Goal: Task Accomplishment & Management: Complete application form

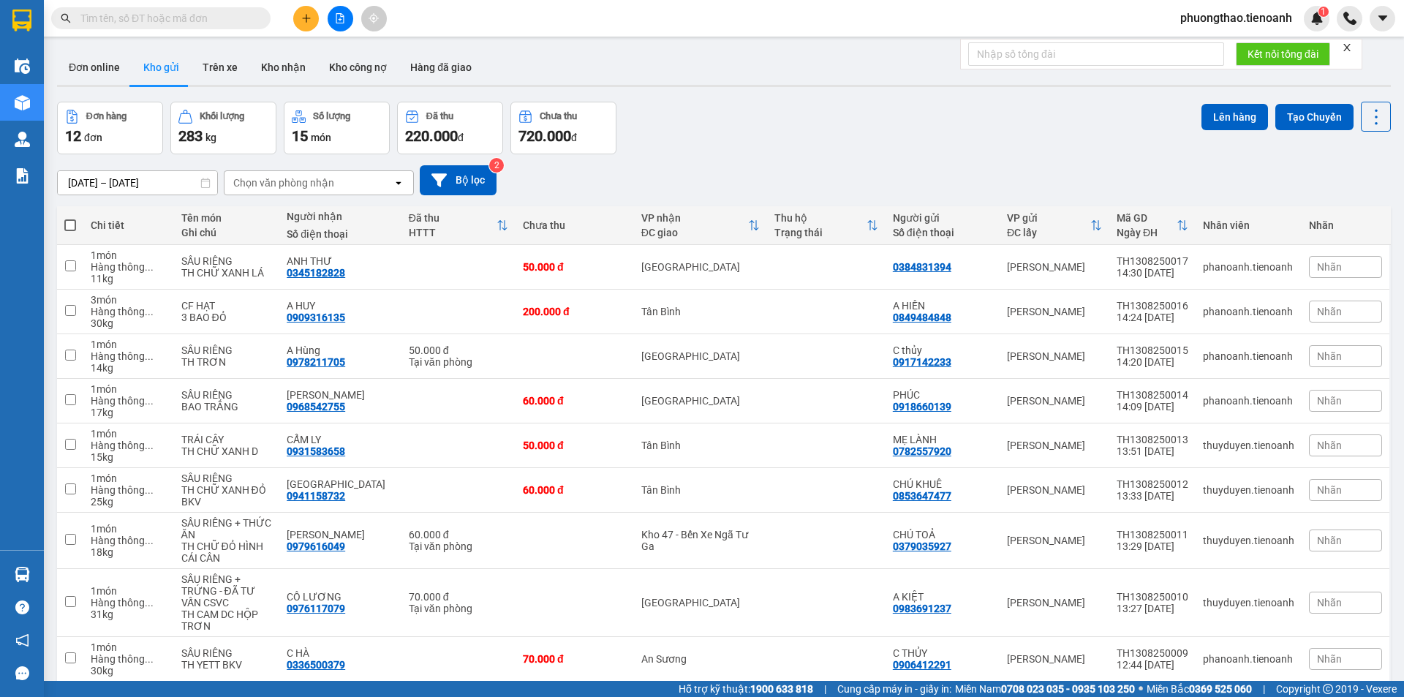
click at [215, 20] on input "text" at bounding box center [166, 18] width 173 height 16
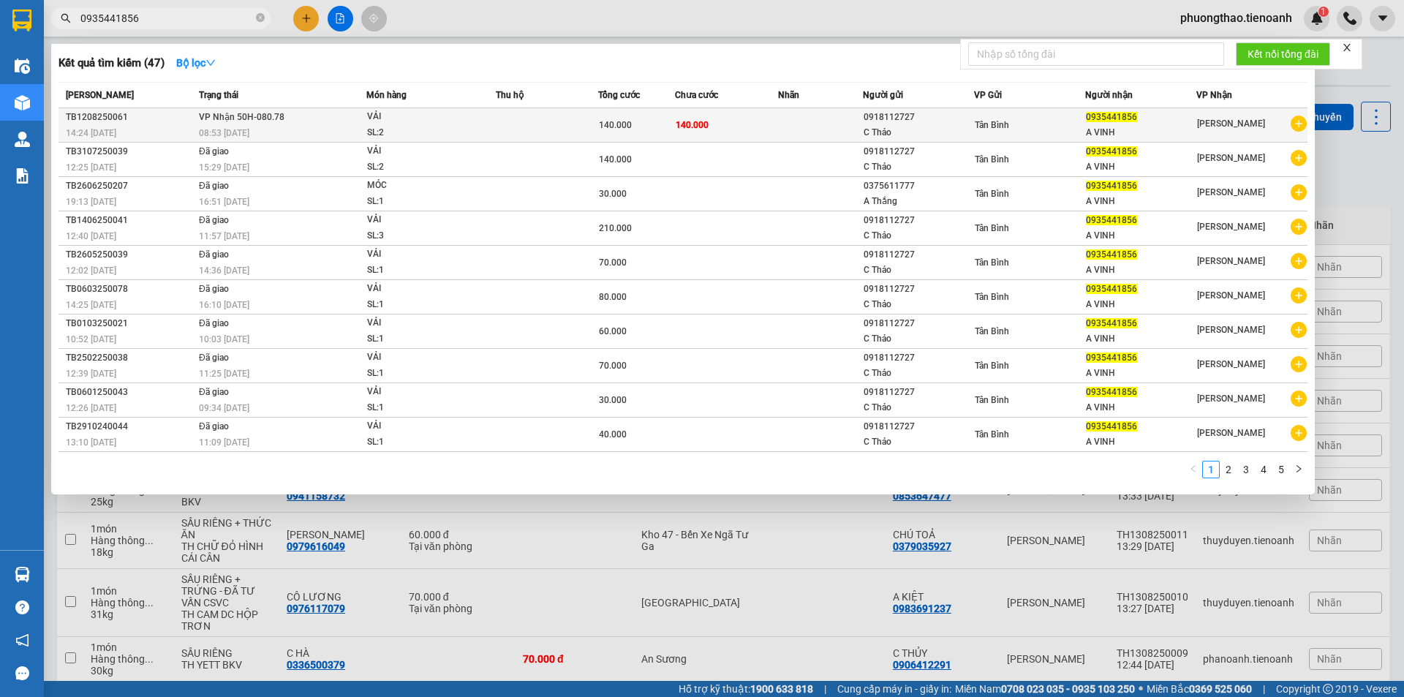
type input "0935441856"
click at [663, 124] on div "140.000" at bounding box center [636, 125] width 75 height 16
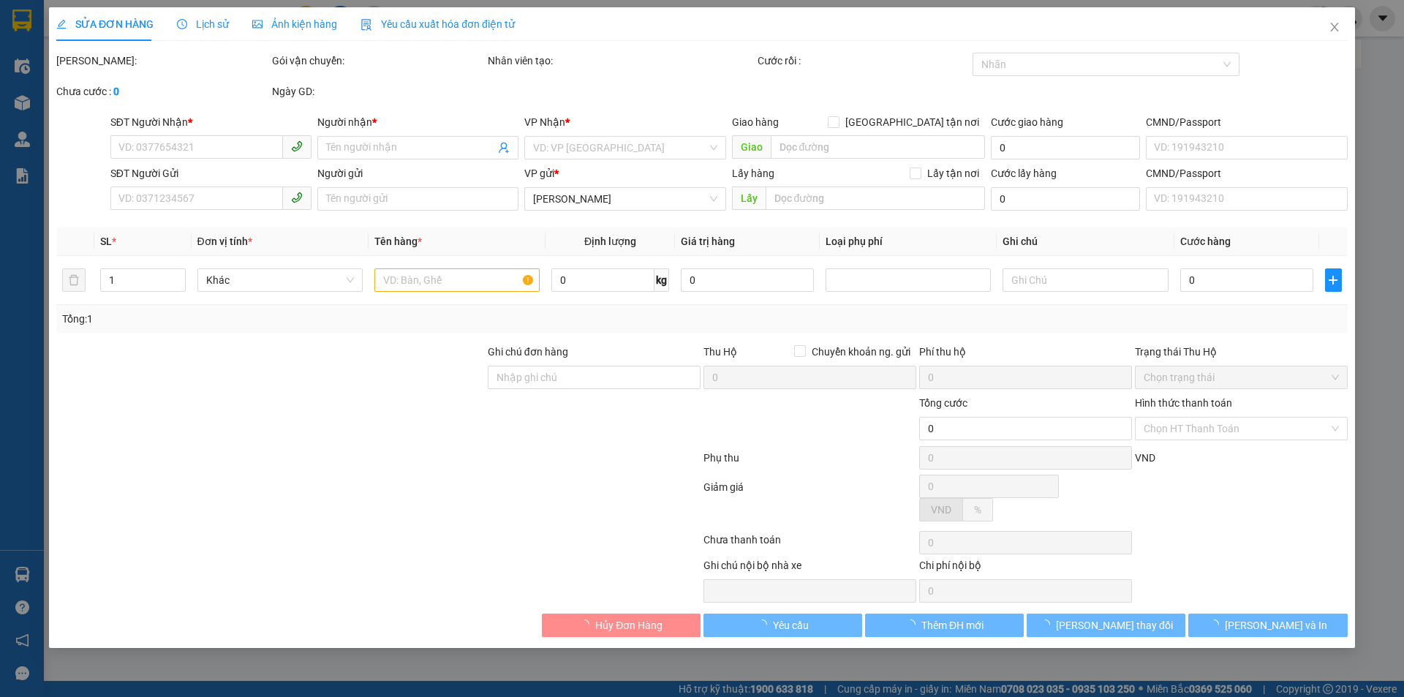
type input "0935441856"
type input "A VINH"
type input "0918112727"
type input "C Thảo"
type input "Có"
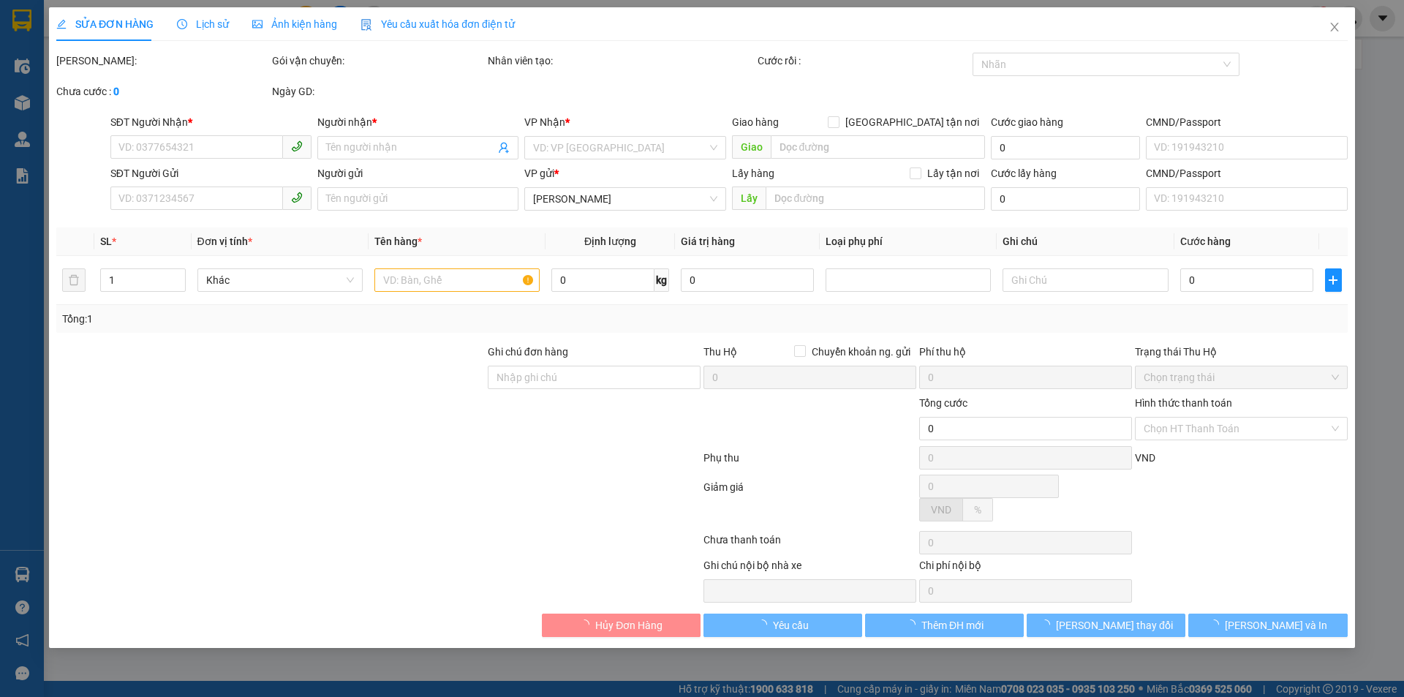
type input "140.000"
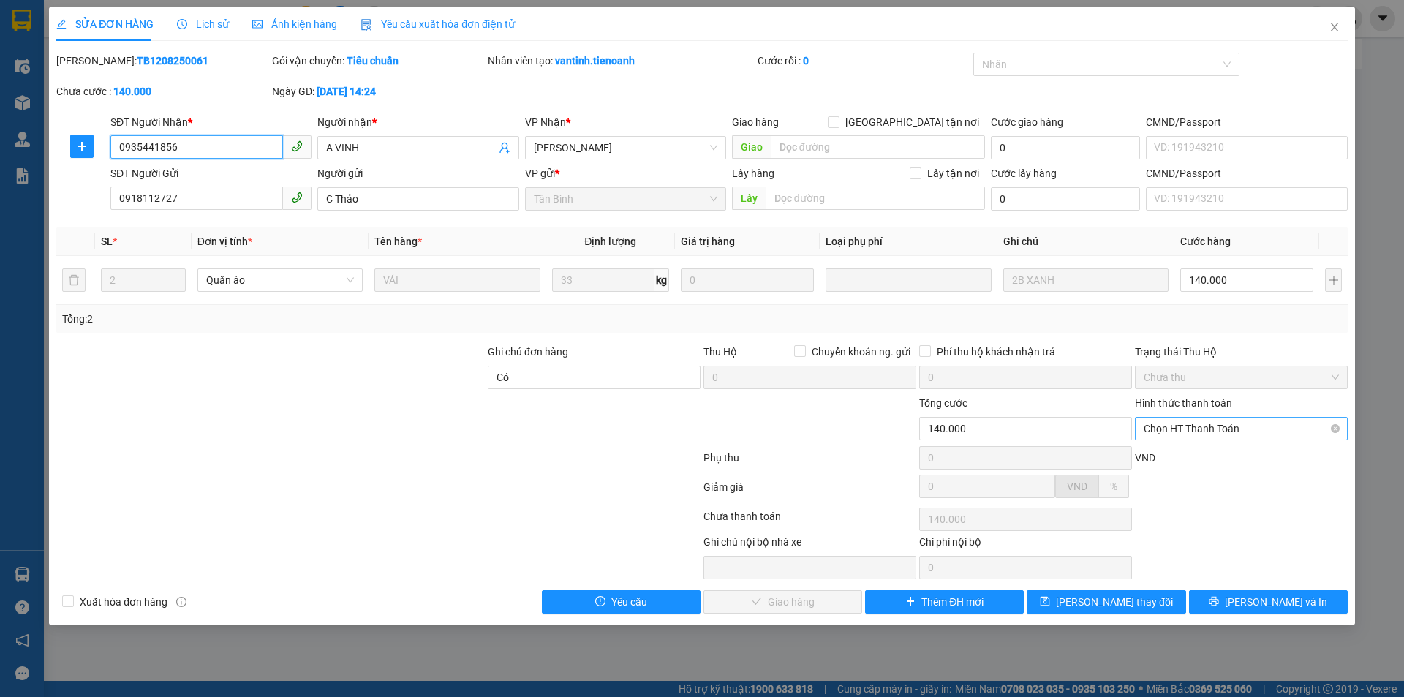
click at [1187, 432] on span "Chọn HT Thanh Toán" at bounding box center [1241, 429] width 195 height 22
click at [1195, 453] on div "Tại văn phòng" at bounding box center [1241, 458] width 195 height 16
type input "0"
click at [785, 600] on span "[PERSON_NAME] và Giao hàng" at bounding box center [801, 602] width 140 height 16
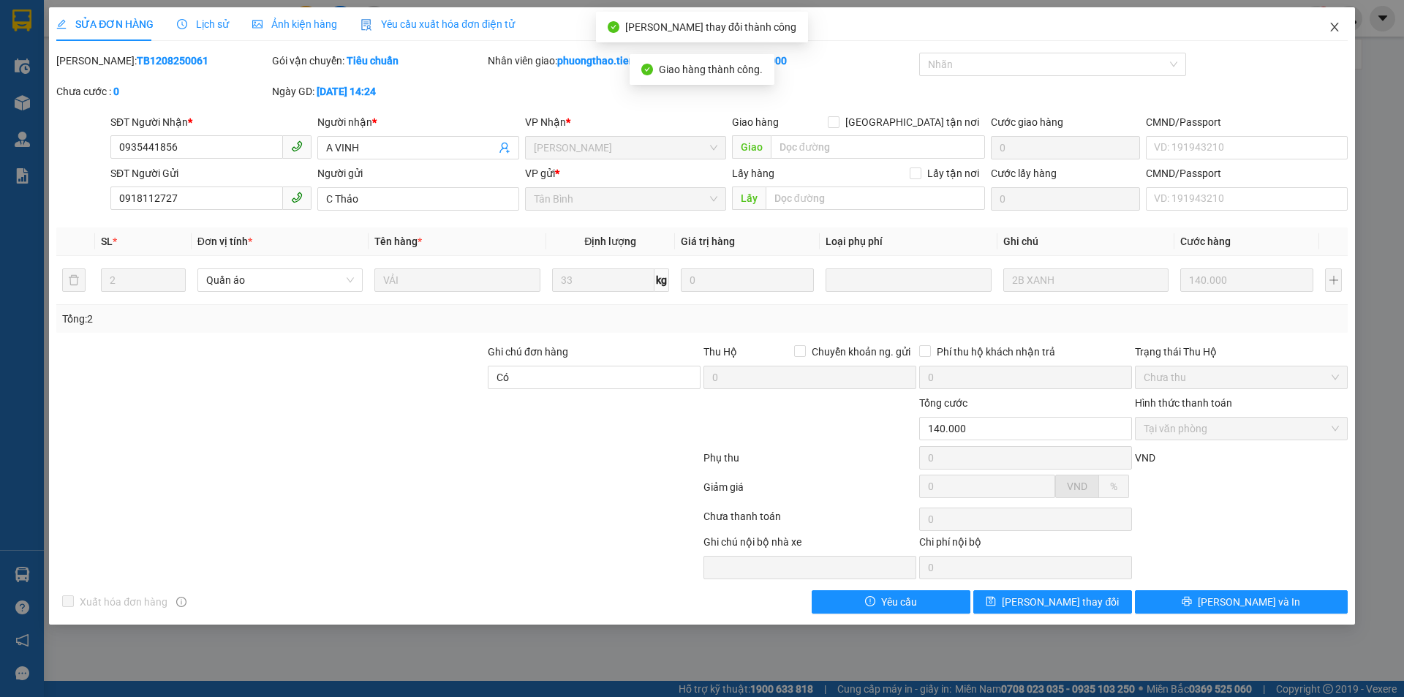
click at [1343, 26] on span "Close" at bounding box center [1334, 27] width 41 height 41
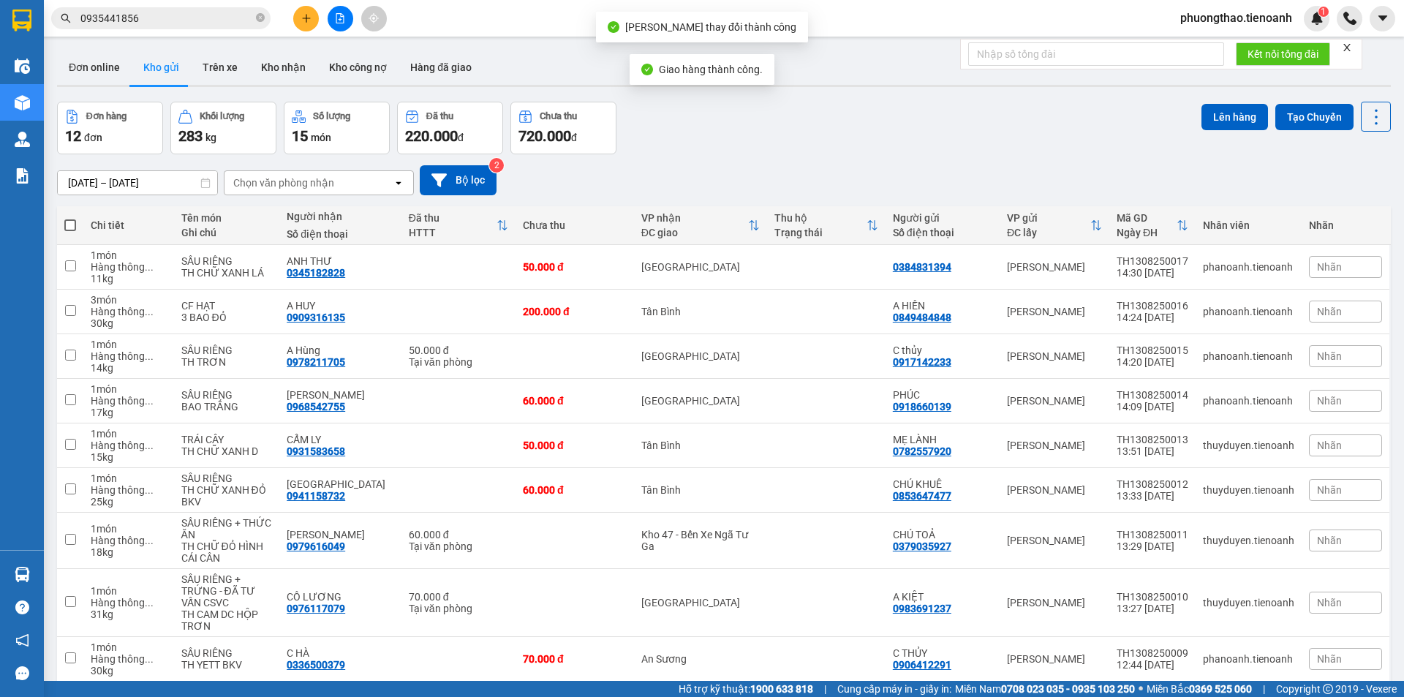
click at [182, 28] on span "0935441856" at bounding box center [160, 18] width 219 height 22
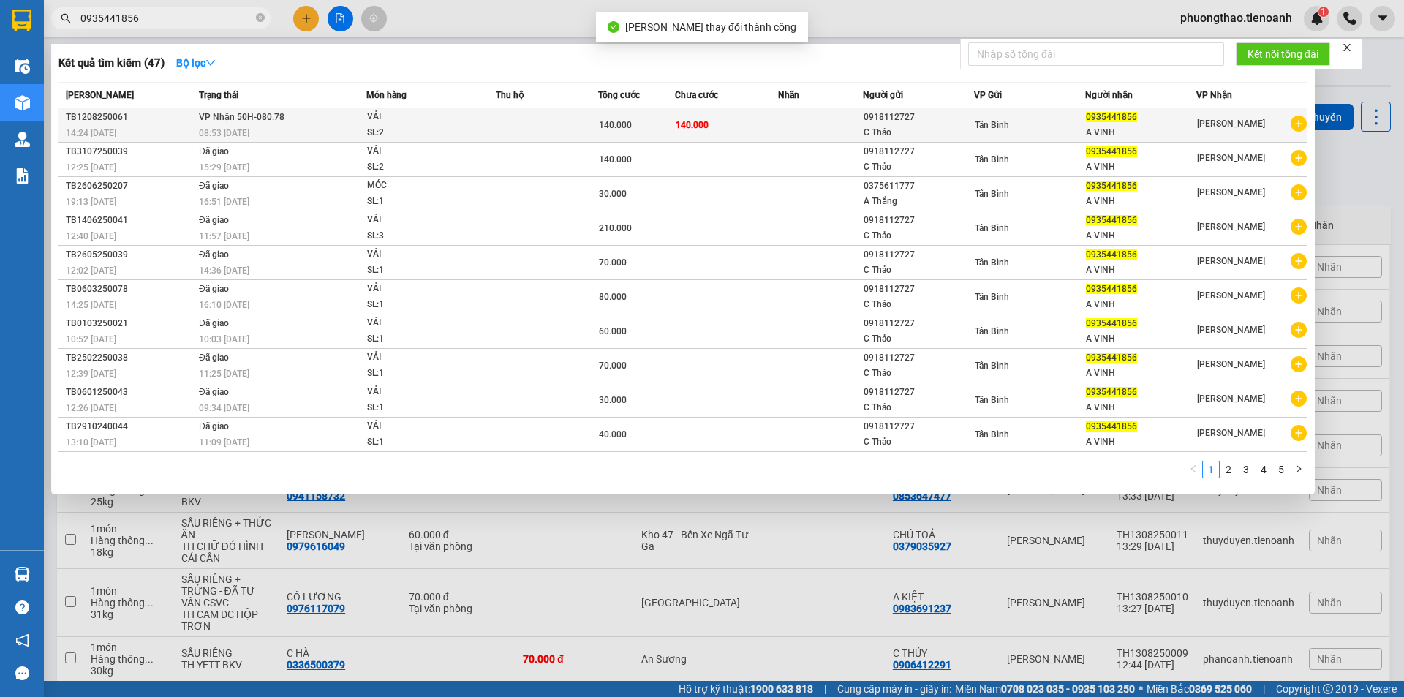
click at [298, 115] on td "VP Nhận 50H-080.78 08:53 [DATE]" at bounding box center [280, 125] width 171 height 34
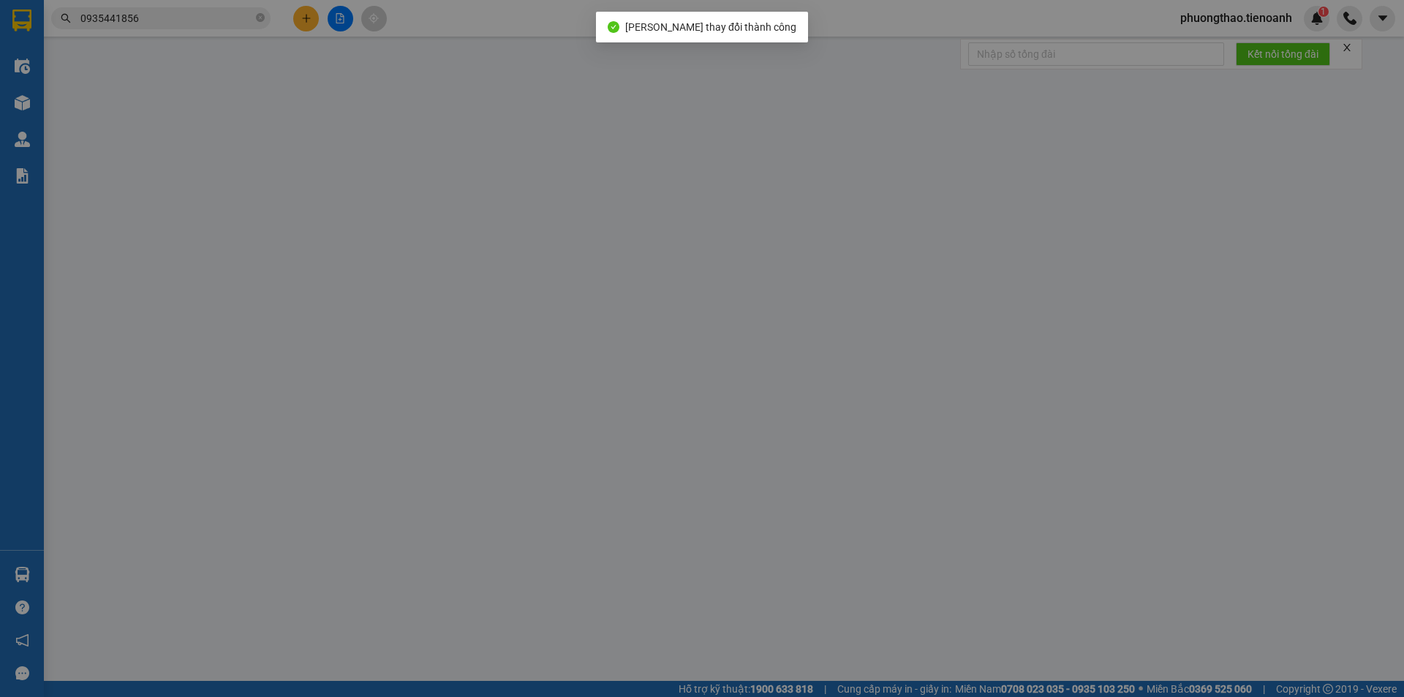
type input "0935441856"
type input "A VINH"
type input "0918112727"
type input "C Thảo"
type input "Có"
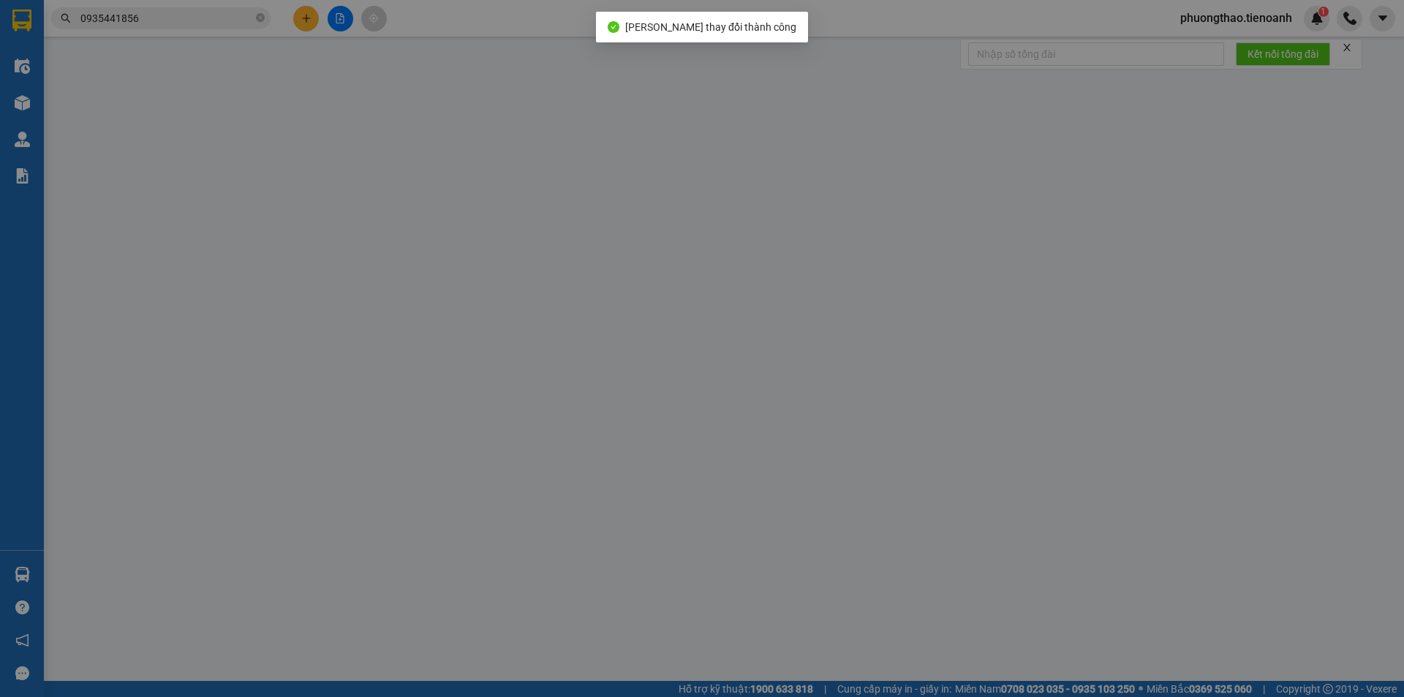
type input "140.000"
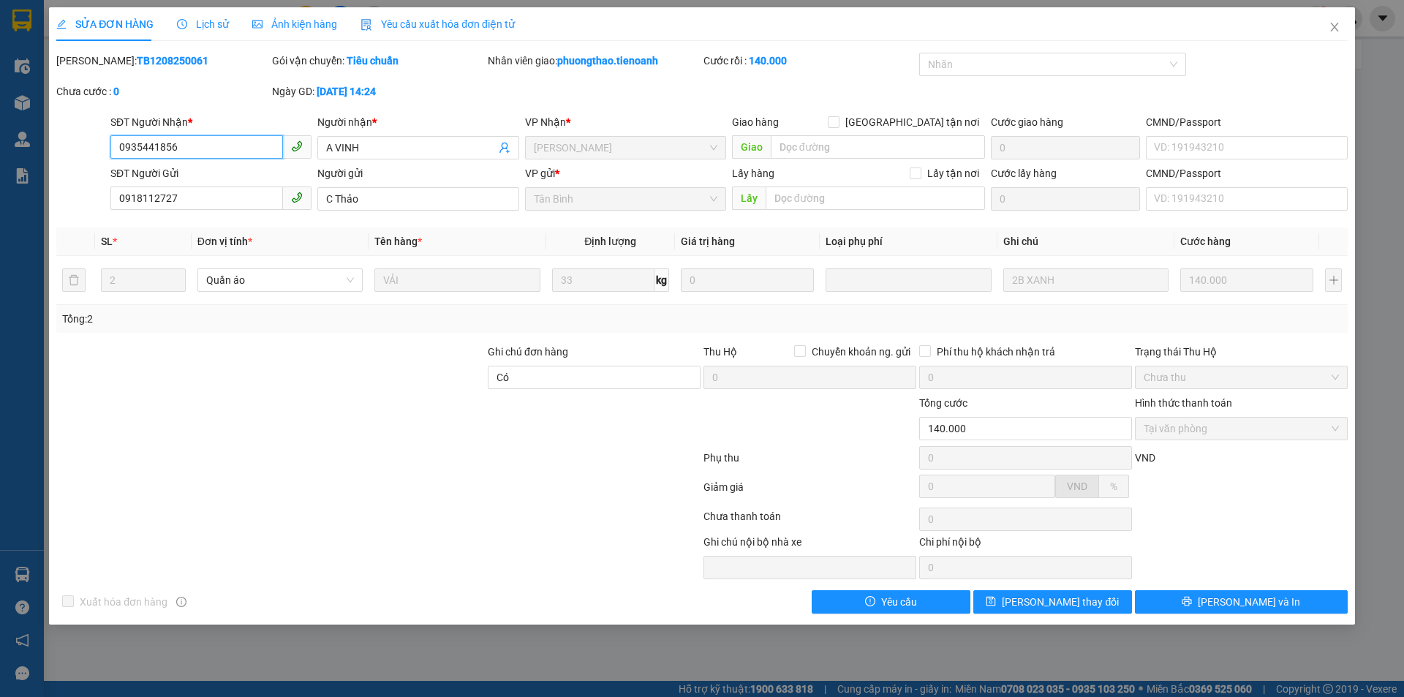
drag, startPoint x: 175, startPoint y: 159, endPoint x: 136, endPoint y: 156, distance: 38.9
drag, startPoint x: 136, startPoint y: 156, endPoint x: 173, endPoint y: 140, distance: 39.7
click at [173, 140] on input "0935441856" at bounding box center [196, 146] width 173 height 23
drag, startPoint x: 184, startPoint y: 155, endPoint x: 112, endPoint y: 149, distance: 72.6
click at [112, 149] on input "0935441856" at bounding box center [196, 146] width 173 height 23
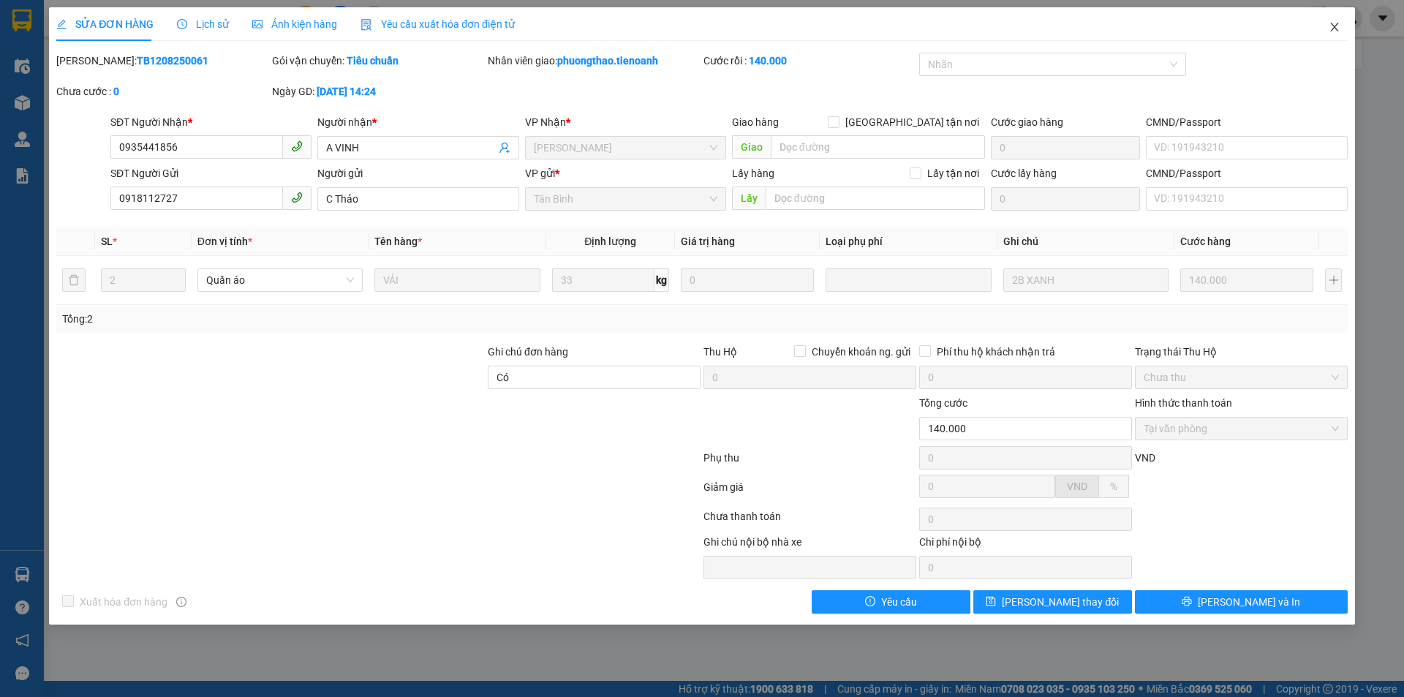
click at [1341, 29] on span "Close" at bounding box center [1334, 27] width 41 height 41
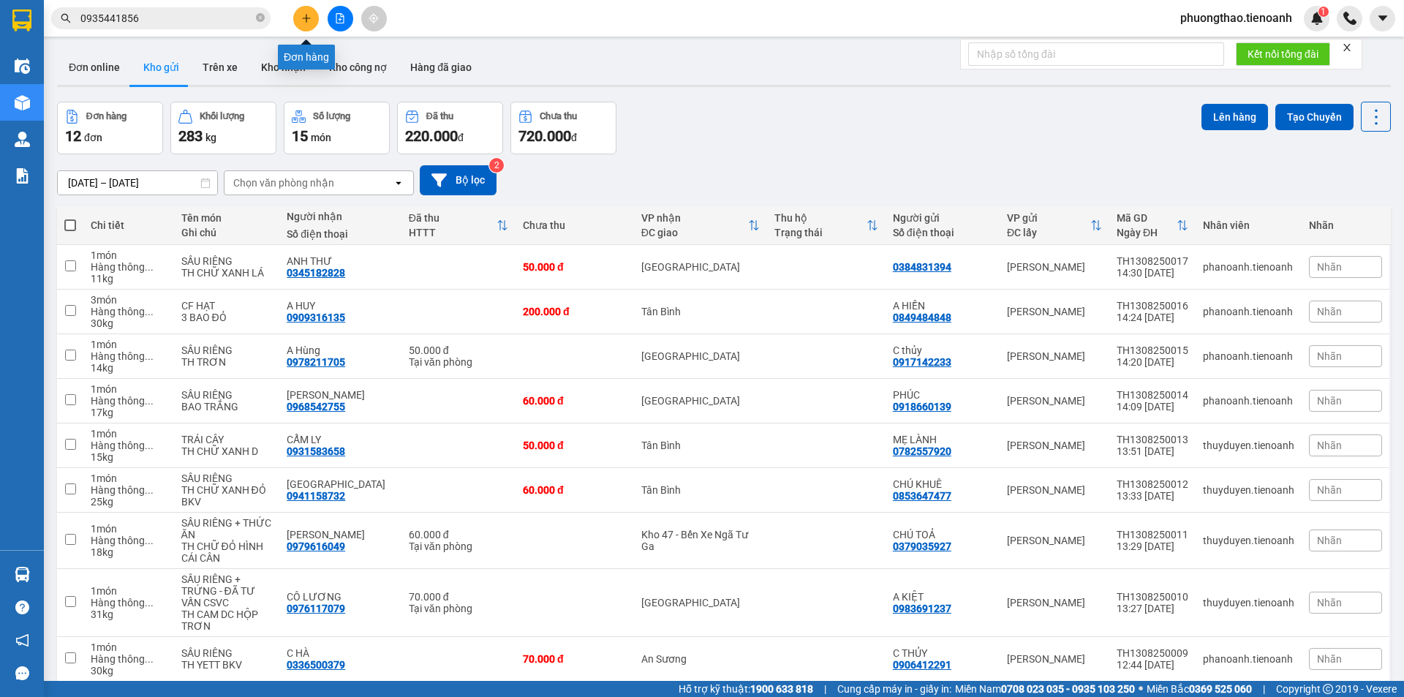
click at [307, 18] on icon "plus" at bounding box center [306, 18] width 10 height 10
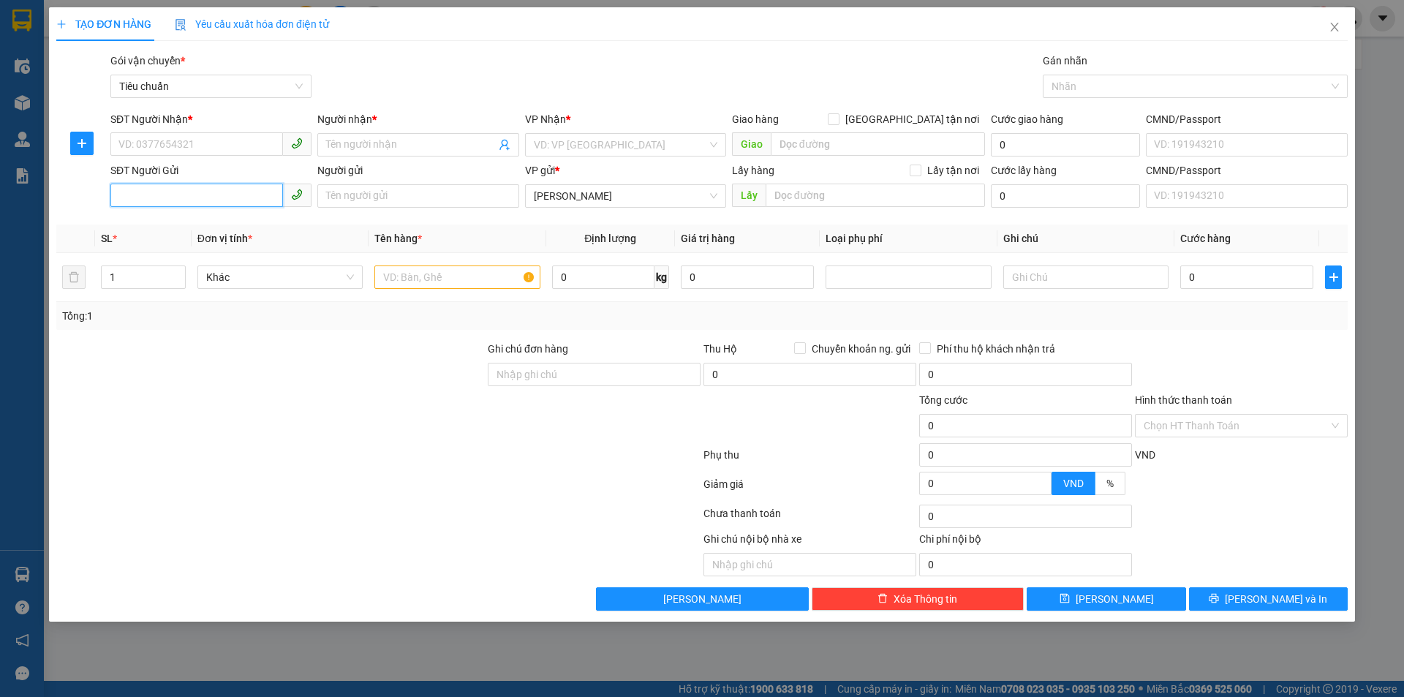
click at [225, 188] on input "SĐT Người Gửi" at bounding box center [196, 195] width 173 height 23
paste input "0935441856"
type input "0935441856"
click at [206, 230] on div "0935441856 - A VINH" at bounding box center [211, 225] width 184 height 16
type input "0933393947"
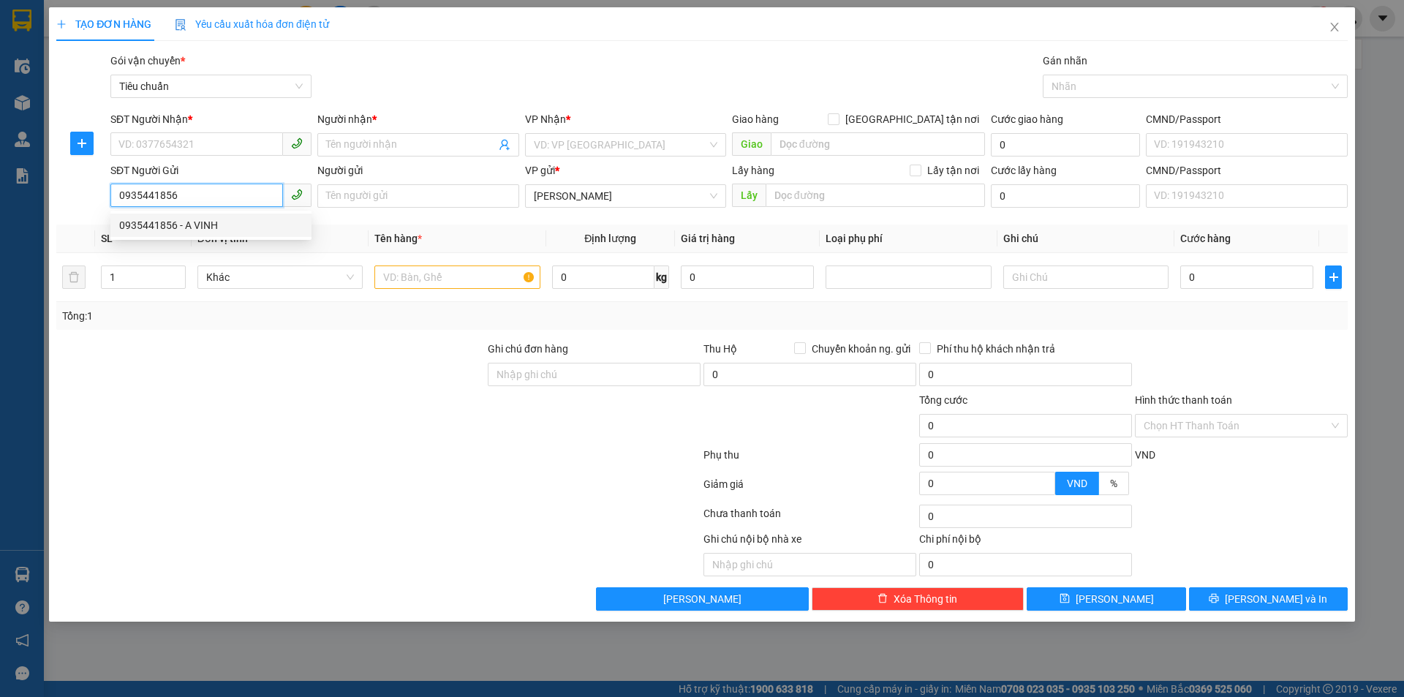
type input "ANH PHONG"
type input "241315251"
type input "A VINH"
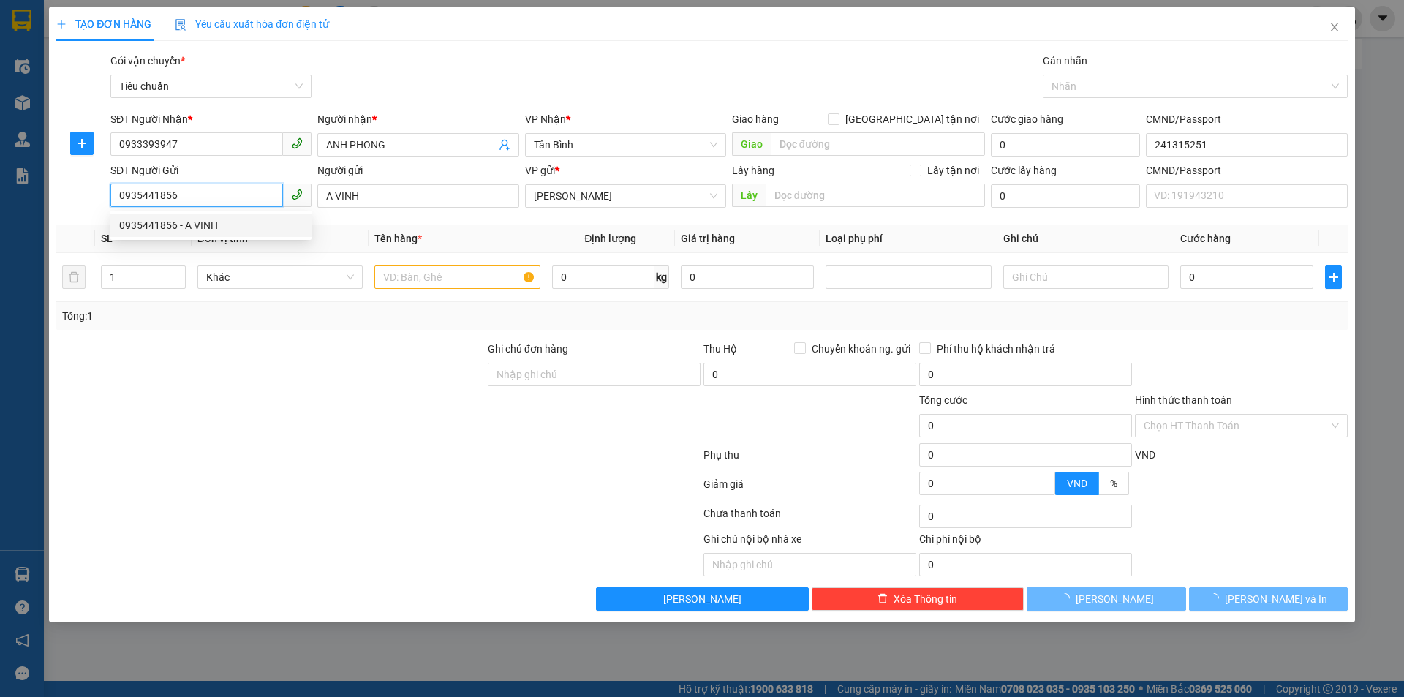
type input "30.000"
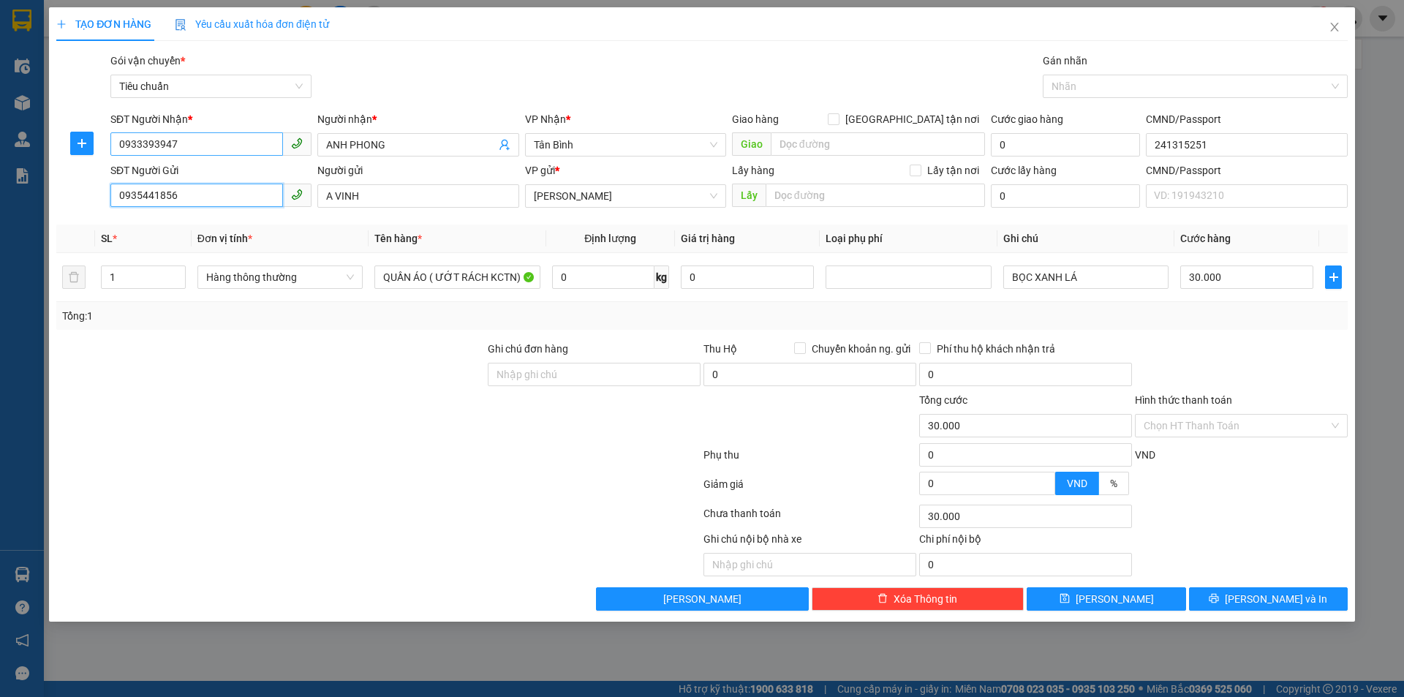
type input "0935441856"
drag, startPoint x: 204, startPoint y: 141, endPoint x: 108, endPoint y: 164, distance: 98.5
click at [108, 164] on form "SĐT Người Nhận * 0933393947 Người nhận * ANH PHONG VP Nhận * Tân Bình Giao hàng…" at bounding box center [702, 162] width 1292 height 102
type input "0939168151"
click at [160, 173] on div "0939168151 - CHỊ TRÂM" at bounding box center [211, 174] width 184 height 16
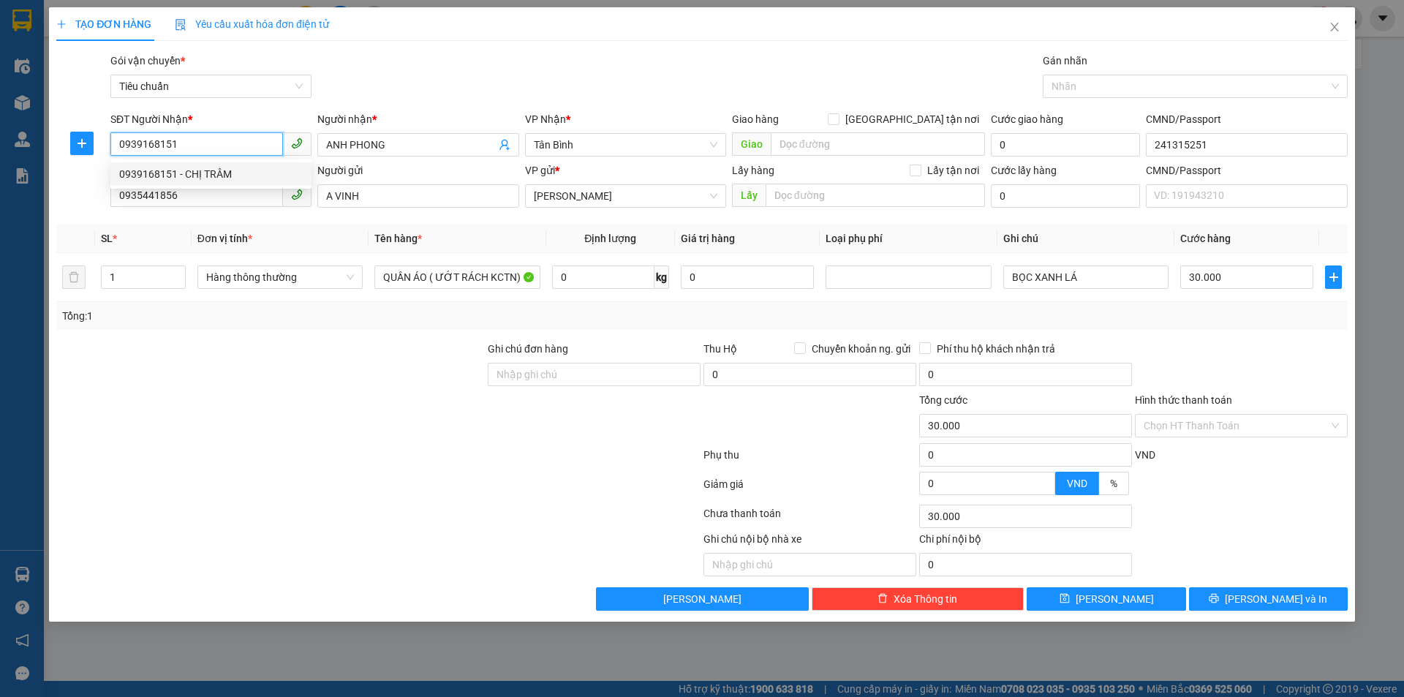
type input "CHỊ TRÂM"
type input "40.000"
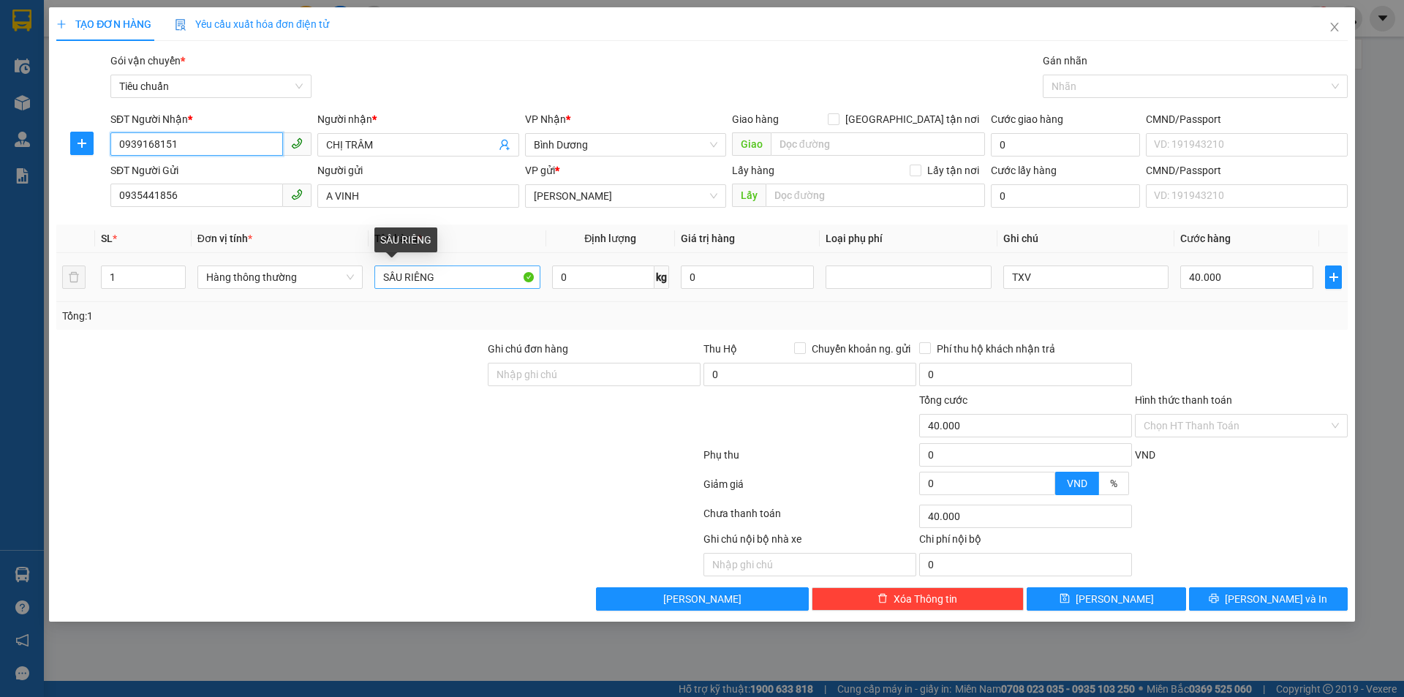
type input "0939168151"
drag, startPoint x: 438, startPoint y: 279, endPoint x: 382, endPoint y: 282, distance: 56.4
click at [382, 282] on input "SẦU RIÊNG" at bounding box center [456, 276] width 165 height 23
type input "q"
type input "QUẦN ÁO"
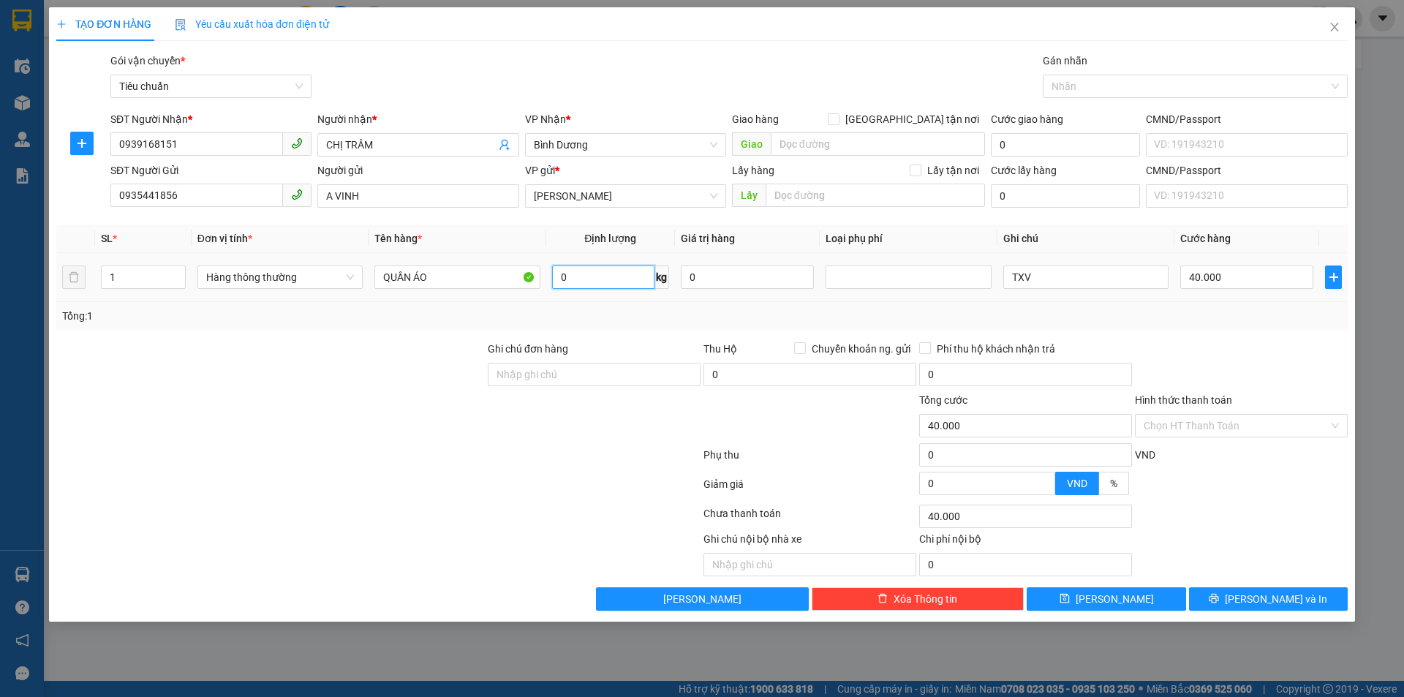
click at [607, 286] on input "0" at bounding box center [603, 276] width 102 height 23
type input "1"
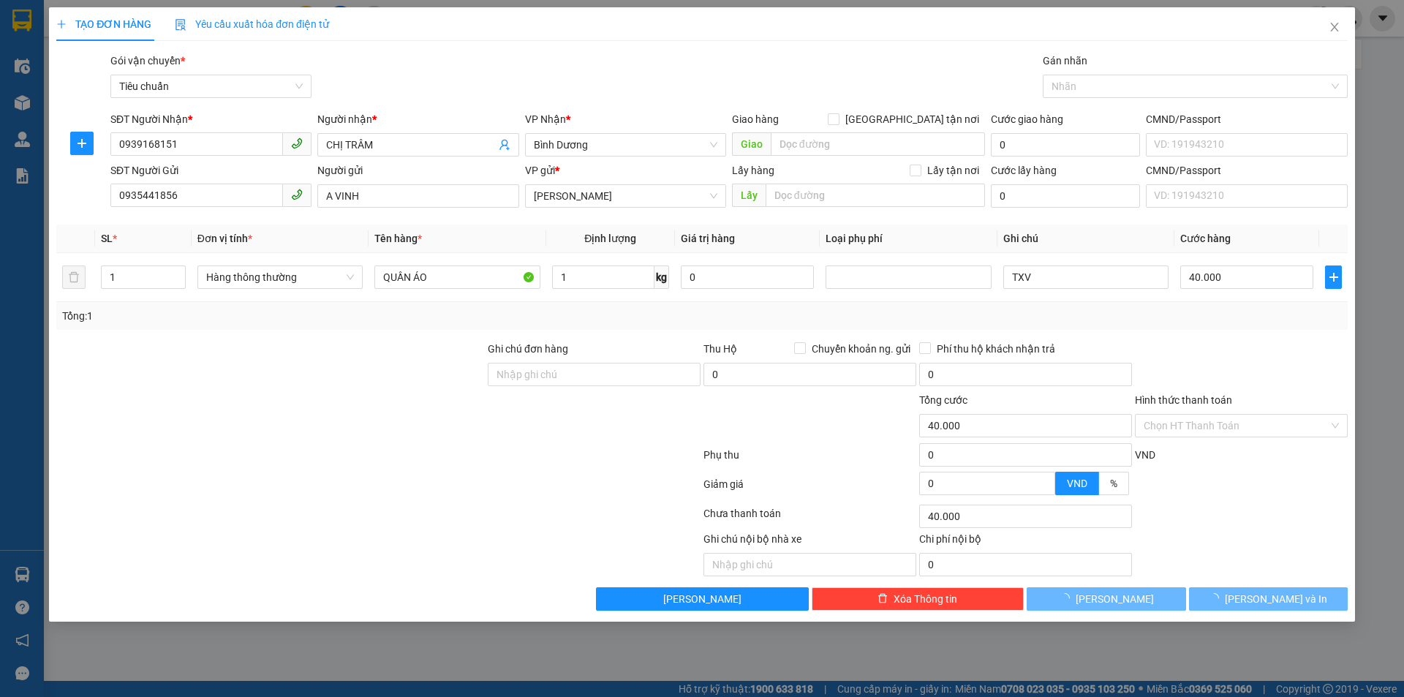
click at [508, 476] on div at bounding box center [378, 486] width 647 height 29
type input "30.000"
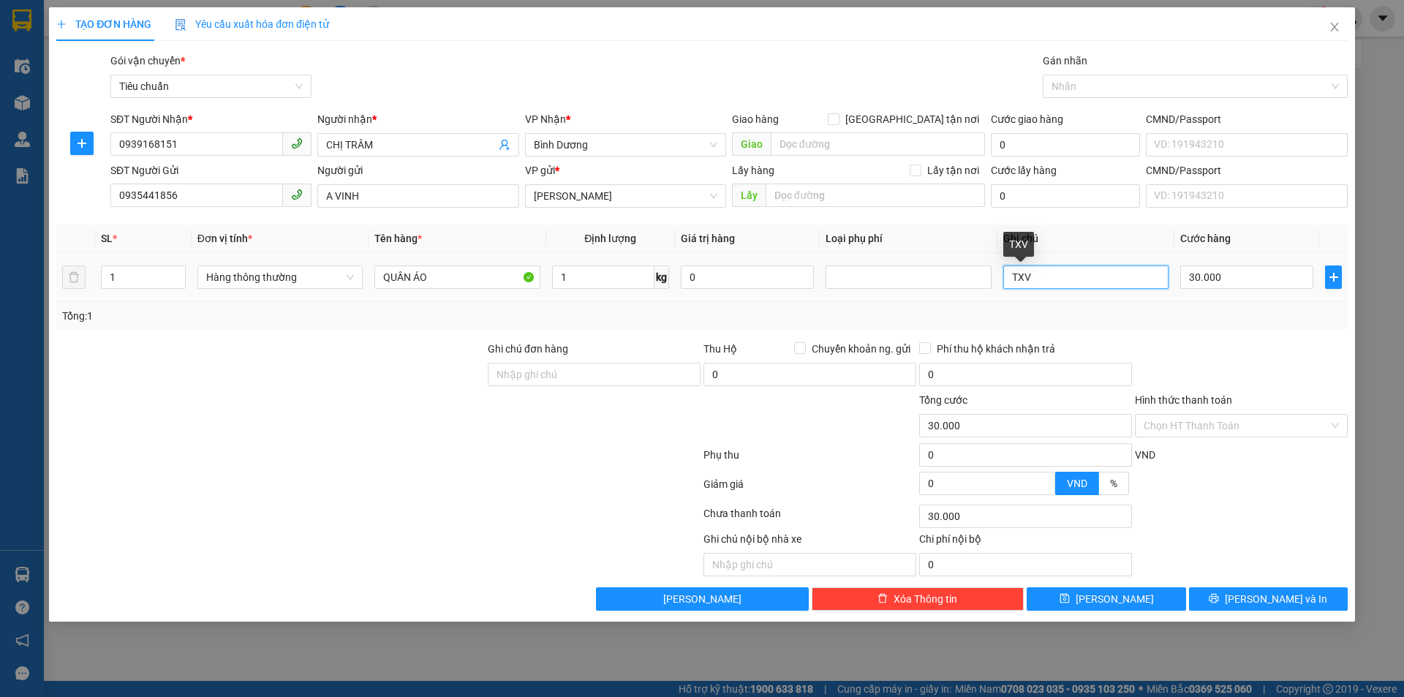
drag, startPoint x: 1033, startPoint y: 281, endPoint x: 960, endPoint y: 291, distance: 73.8
click at [960, 291] on tr "1 Hàng thông thường QUẦN ÁO 1 kg 0 TXV 30.000" at bounding box center [702, 277] width 1292 height 49
type input "TÚI XANH lÁ"
click at [1206, 429] on input "Hình thức thanh toán" at bounding box center [1236, 426] width 185 height 22
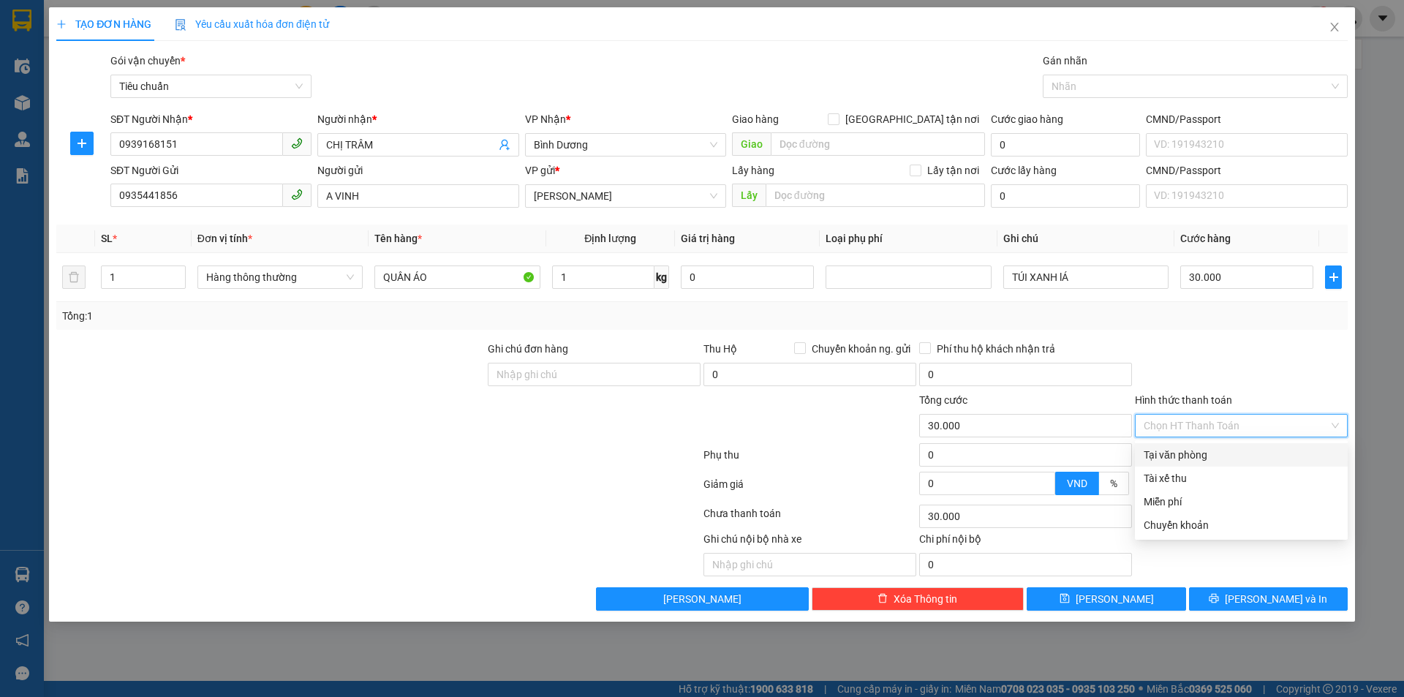
click at [1202, 453] on div "Tại văn phòng" at bounding box center [1241, 455] width 195 height 16
type input "0"
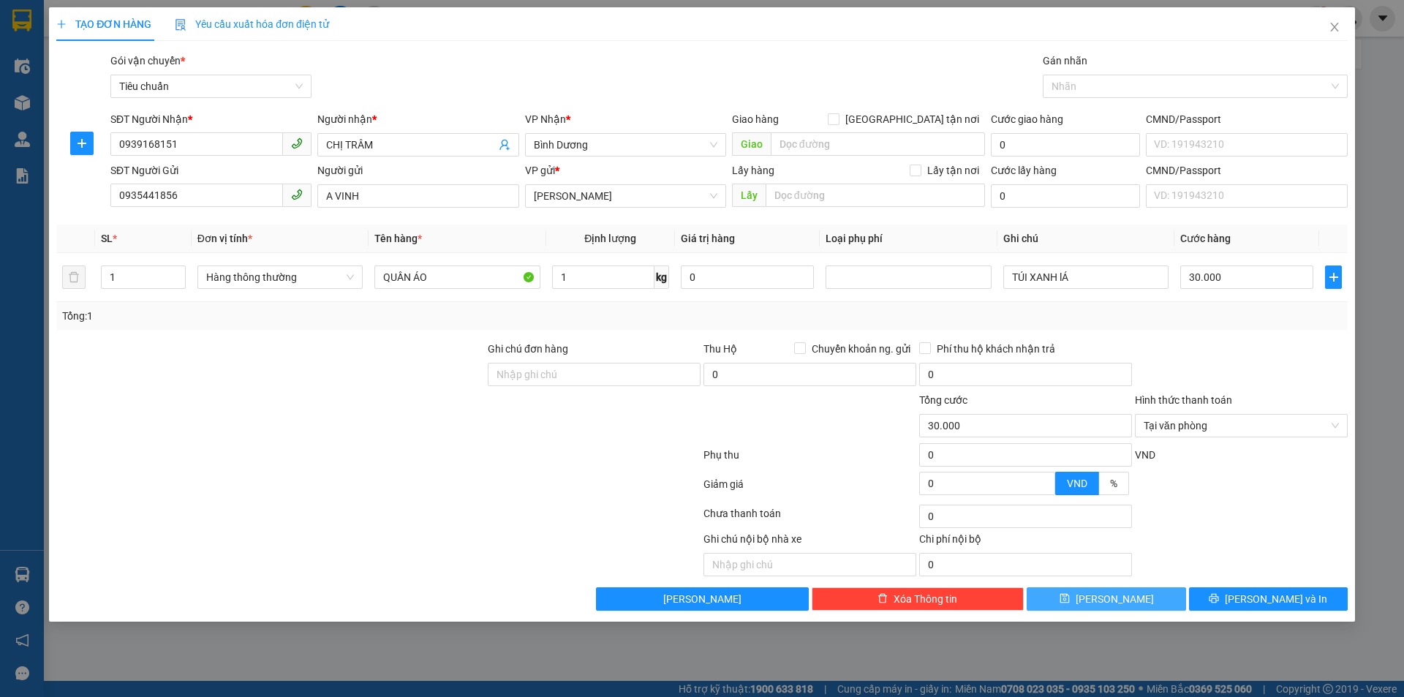
click at [1118, 602] on span "[PERSON_NAME]" at bounding box center [1115, 599] width 78 height 16
type input "0"
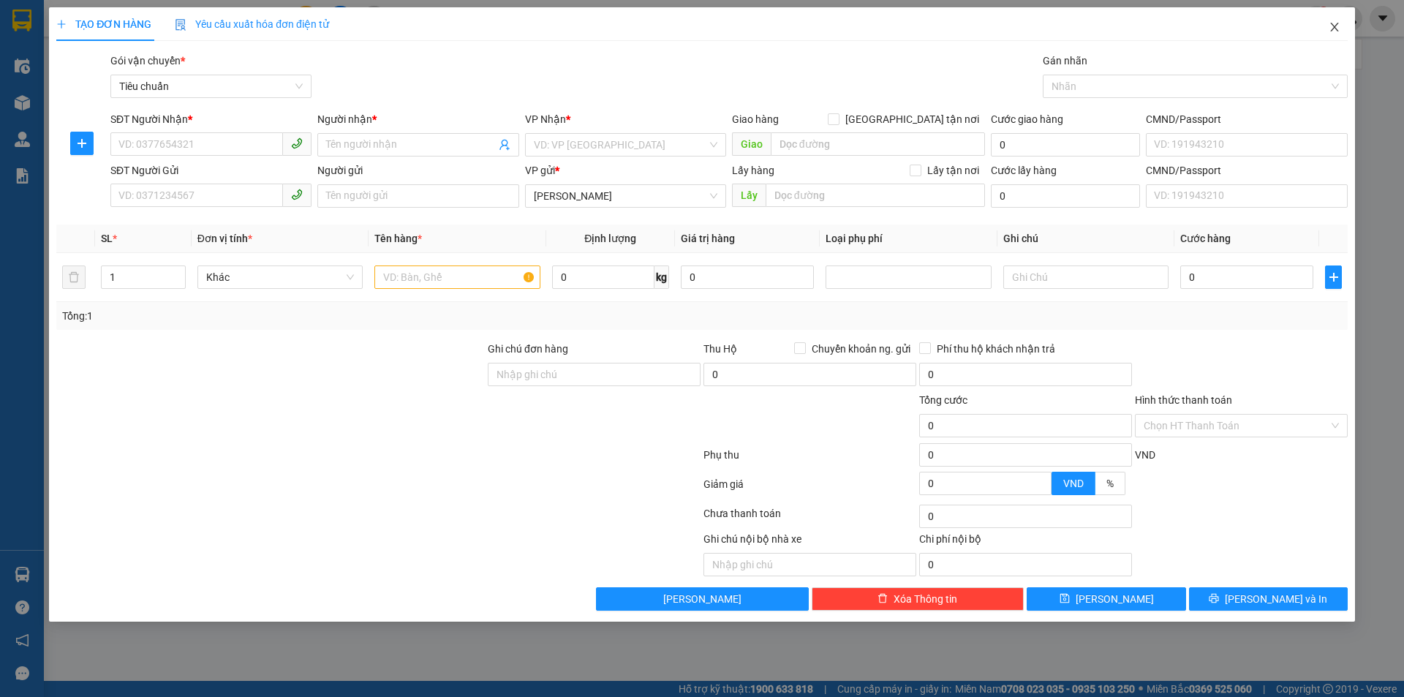
click at [1337, 26] on icon "close" at bounding box center [1334, 27] width 8 height 9
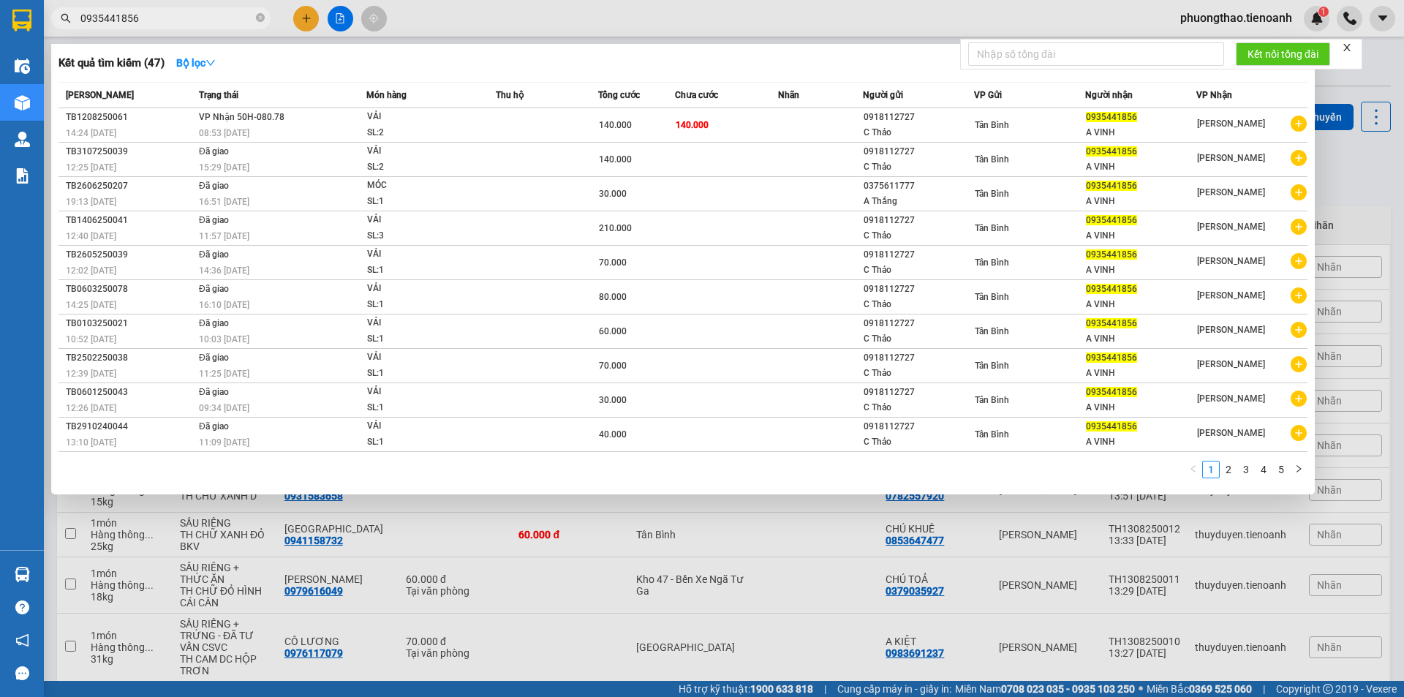
drag, startPoint x: 162, startPoint y: 20, endPoint x: 75, endPoint y: 19, distance: 87.0
click at [75, 19] on span "0935441856" at bounding box center [160, 18] width 219 height 22
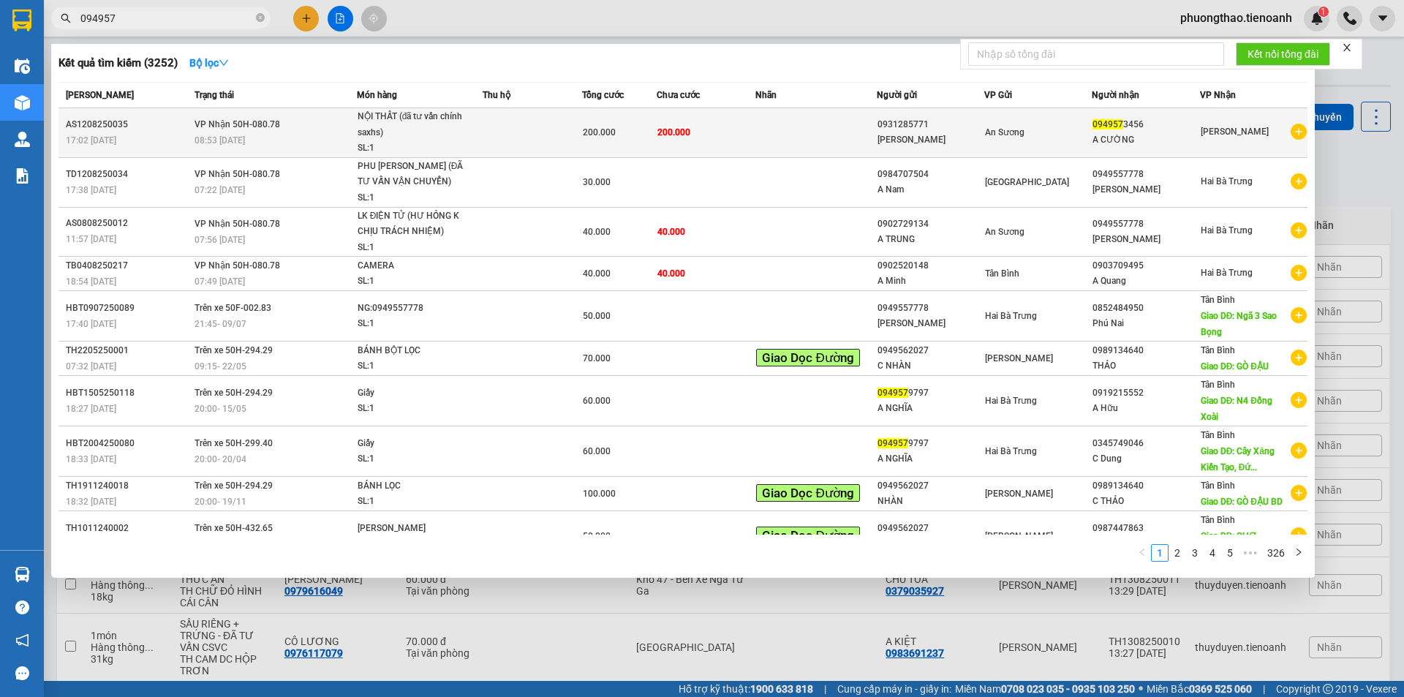
type input "094957"
click at [502, 128] on td at bounding box center [532, 133] width 99 height 50
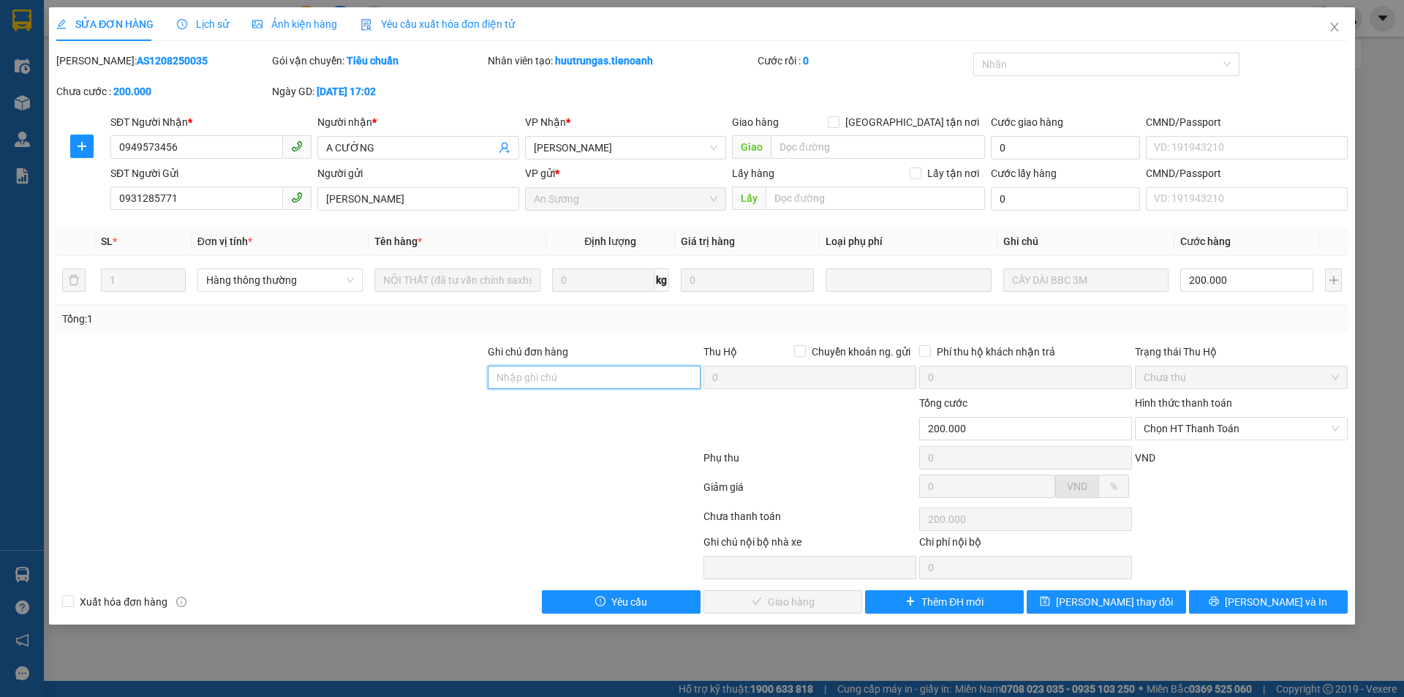
click at [546, 382] on input "Ghi chú đơn hàng" at bounding box center [594, 377] width 213 height 23
type input "13/8 xe tải lên lấy , nợ"
click at [1099, 602] on span "[PERSON_NAME] thay đổi" at bounding box center [1114, 602] width 117 height 16
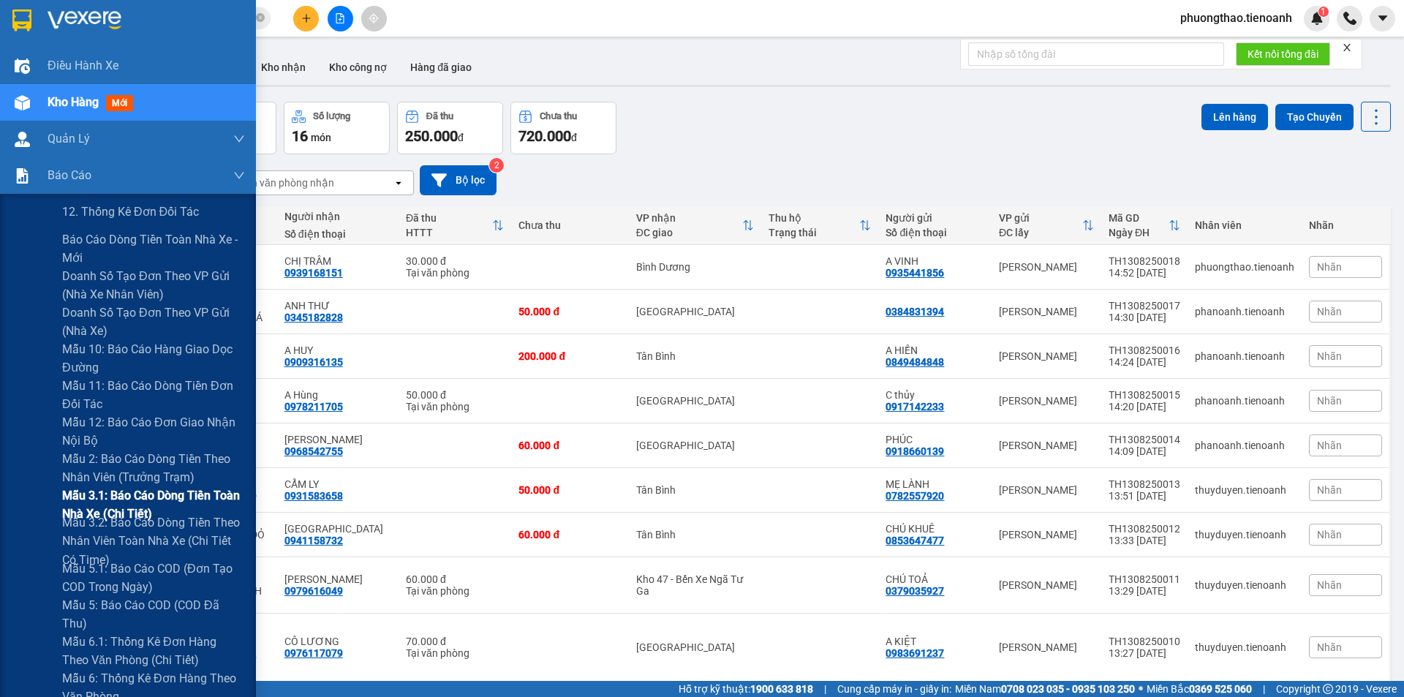
click at [133, 504] on span "Mẫu 3.1: Báo cáo dòng tiền toàn nhà xe (Chi Tiết)" at bounding box center [153, 504] width 183 height 37
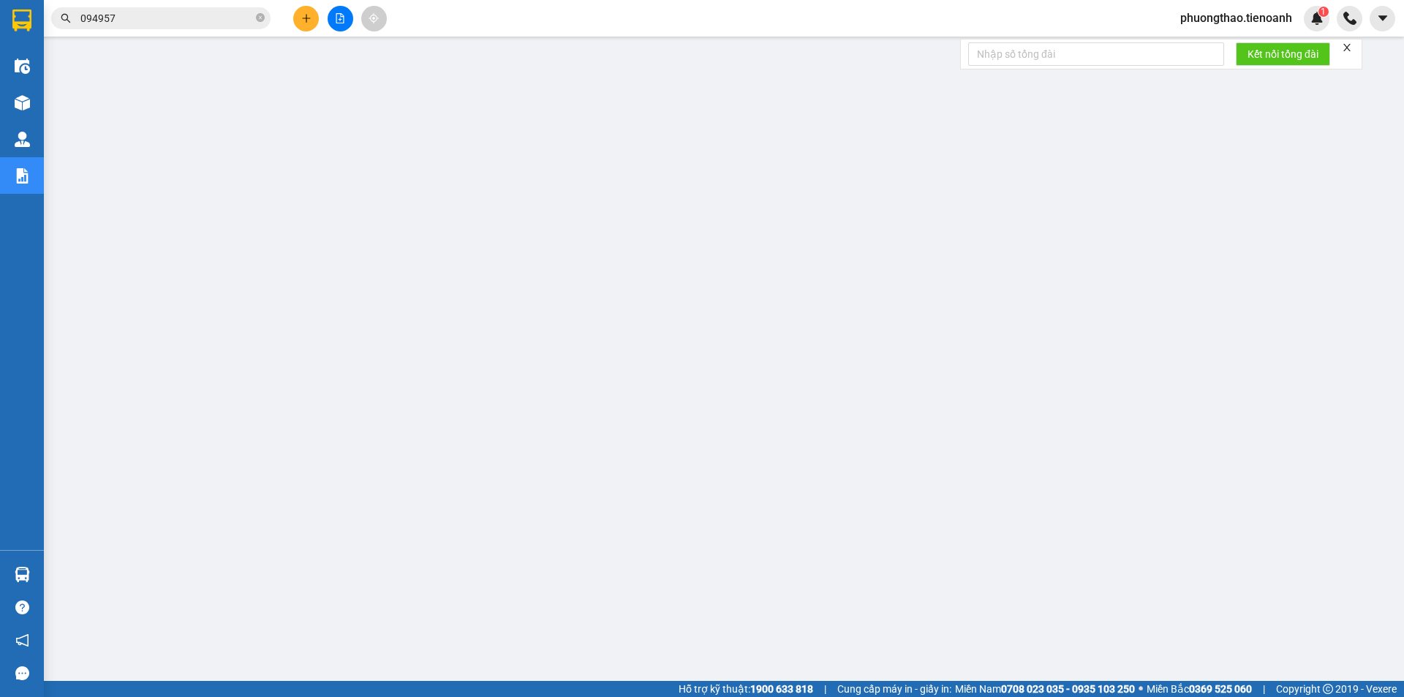
click at [1350, 50] on icon "close" at bounding box center [1347, 47] width 10 height 10
click at [301, 23] on icon "plus" at bounding box center [306, 18] width 10 height 10
